Goal: Information Seeking & Learning: Learn about a topic

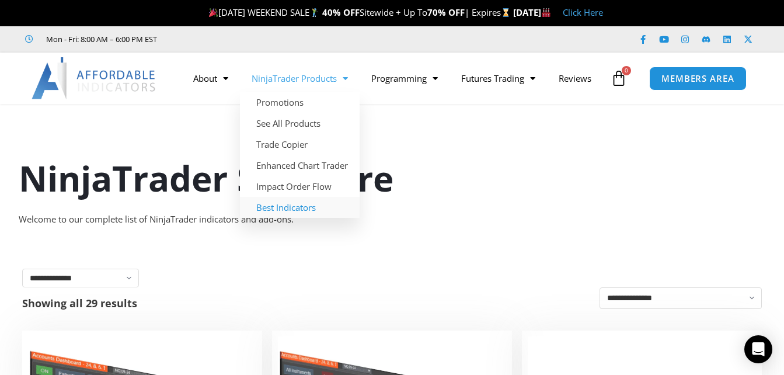
click at [299, 197] on link "Best Indicators" at bounding box center [300, 207] width 120 height 21
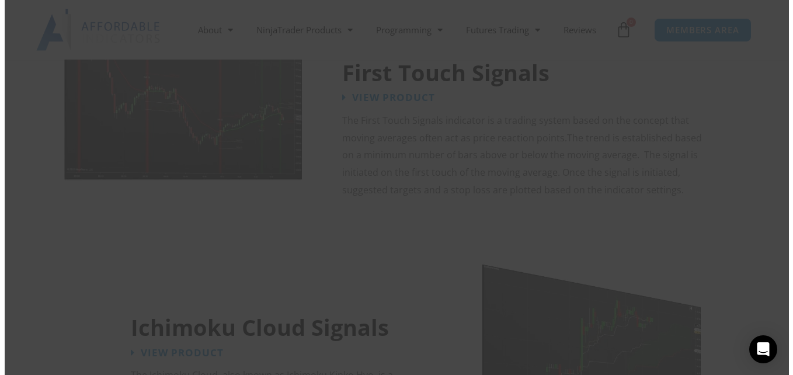
scroll to position [1889, 0]
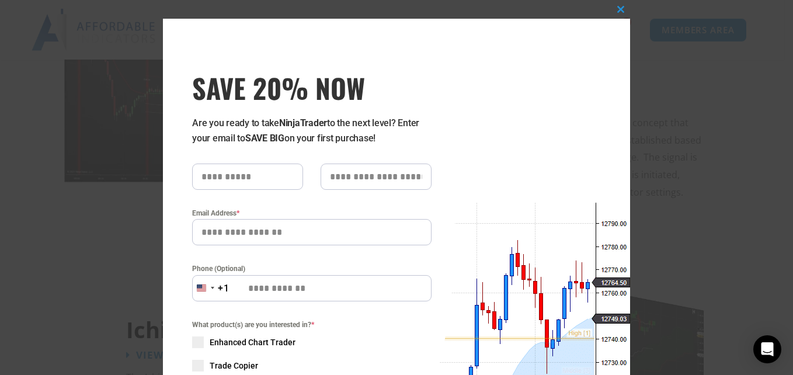
click at [469, 110] on div "Close this module SAVE 20% NOW Are you ready to take NinjaTrader to the next le…" at bounding box center [396, 311] width 467 height 585
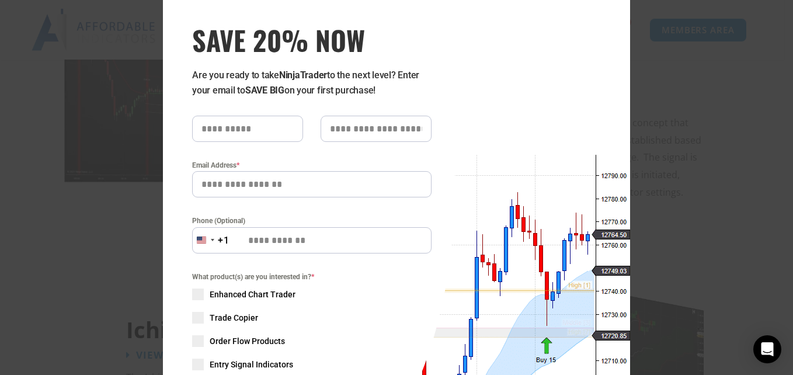
scroll to position [43, 0]
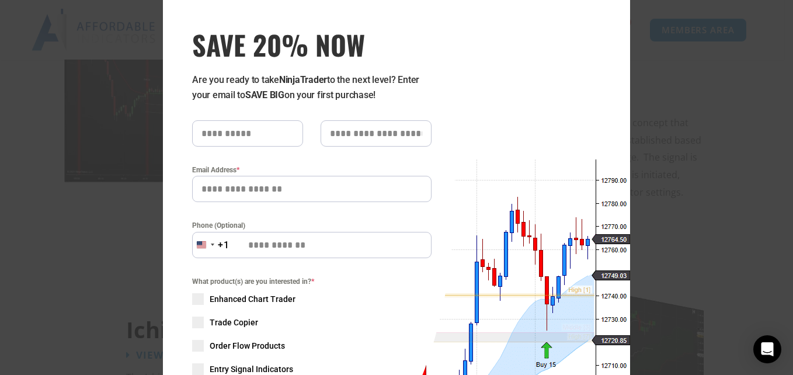
click at [469, 110] on div "Close this module SAVE 20% NOW Are you ready to take NinjaTrader to the next le…" at bounding box center [396, 267] width 467 height 585
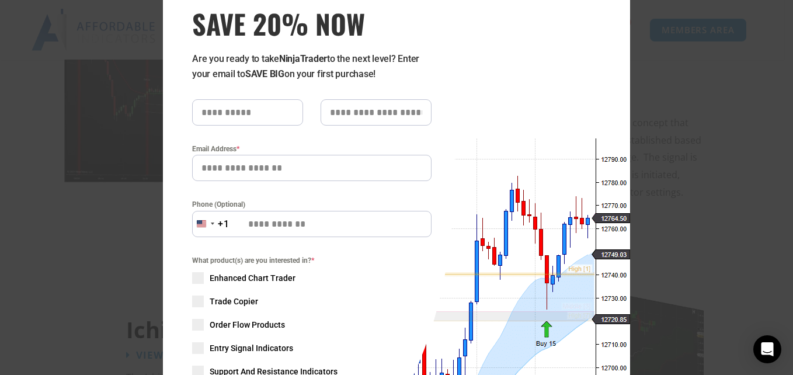
scroll to position [67, 0]
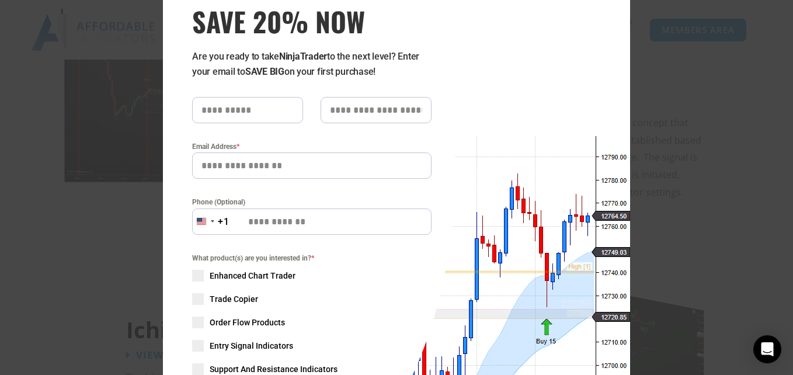
click at [671, 111] on div "Close this module SAVE 20% NOW Are you ready to take NinjaTrader to the next le…" at bounding box center [396, 187] width 793 height 375
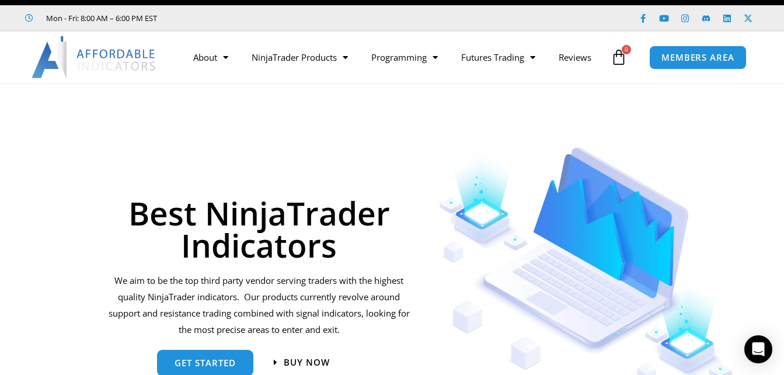
scroll to position [23, 0]
